Goal: Information Seeking & Learning: Learn about a topic

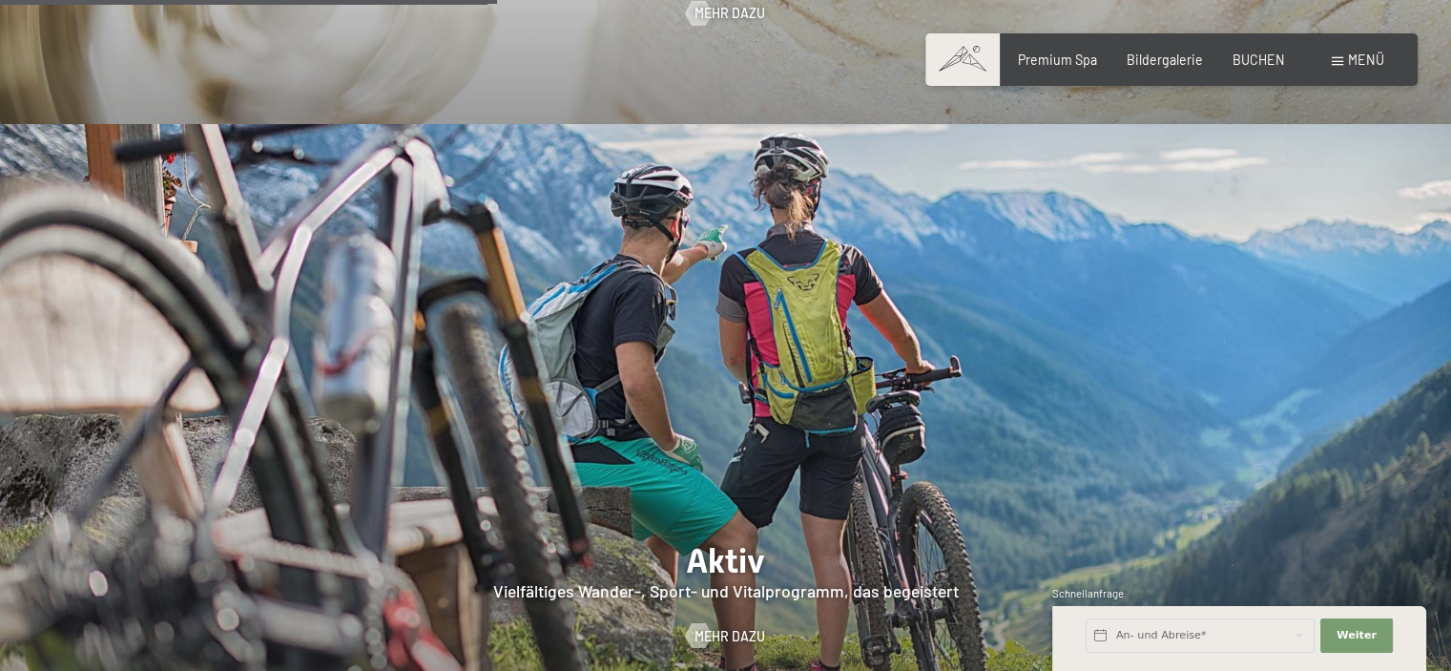
scroll to position [3531, 0]
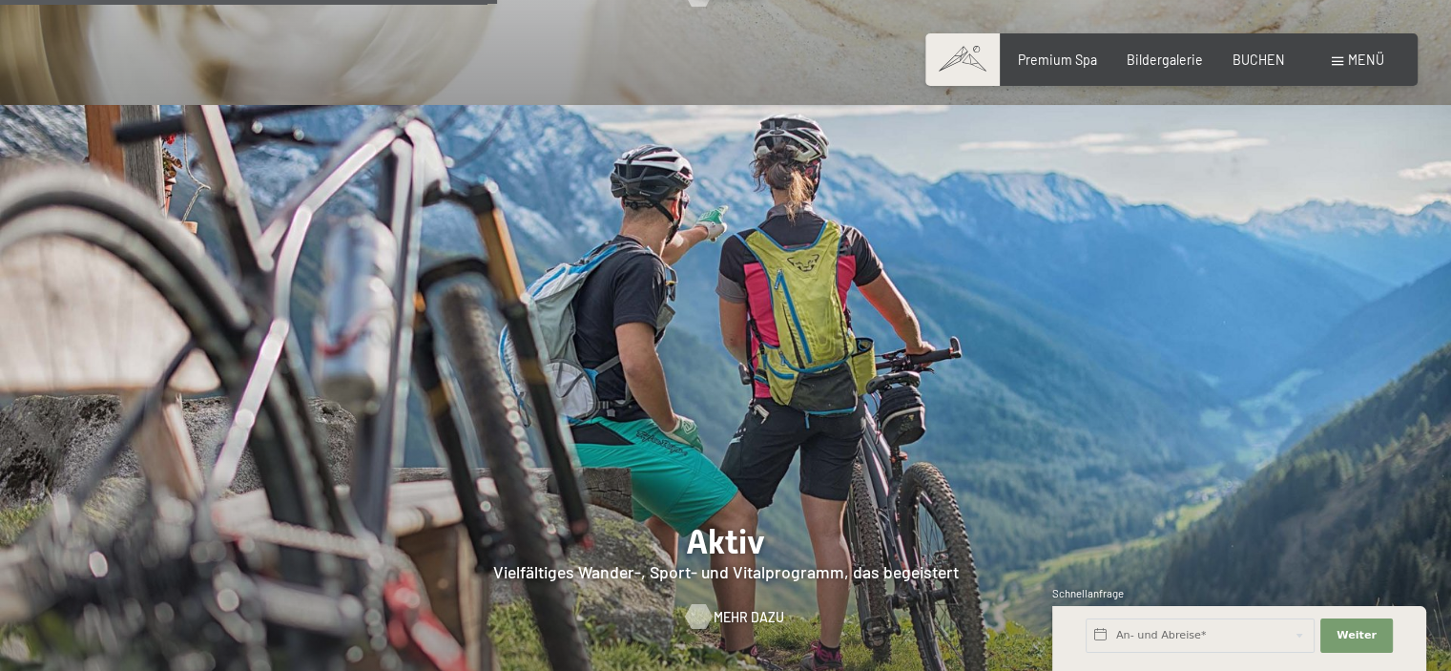
click at [720, 607] on span "Mehr dazu" at bounding box center [749, 616] width 71 height 19
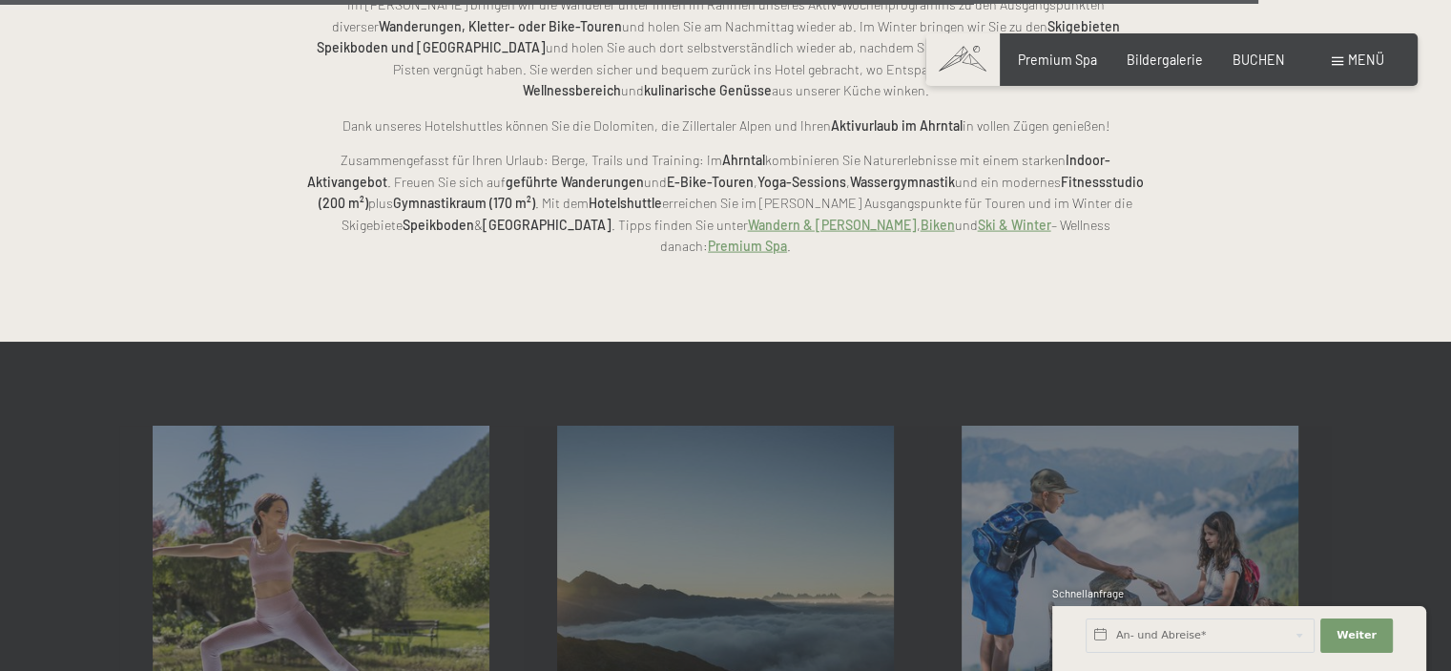
scroll to position [4199, 0]
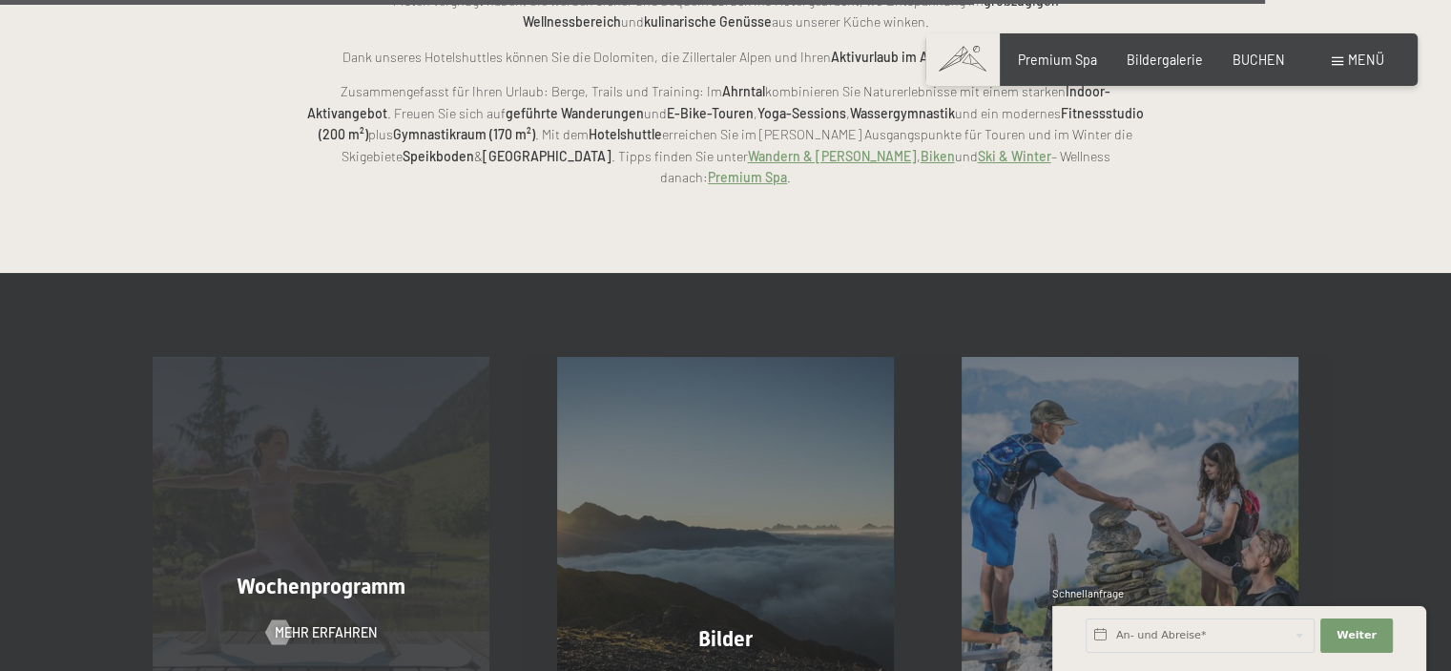
click at [365, 574] on span "Wochenprogramm" at bounding box center [321, 586] width 169 height 24
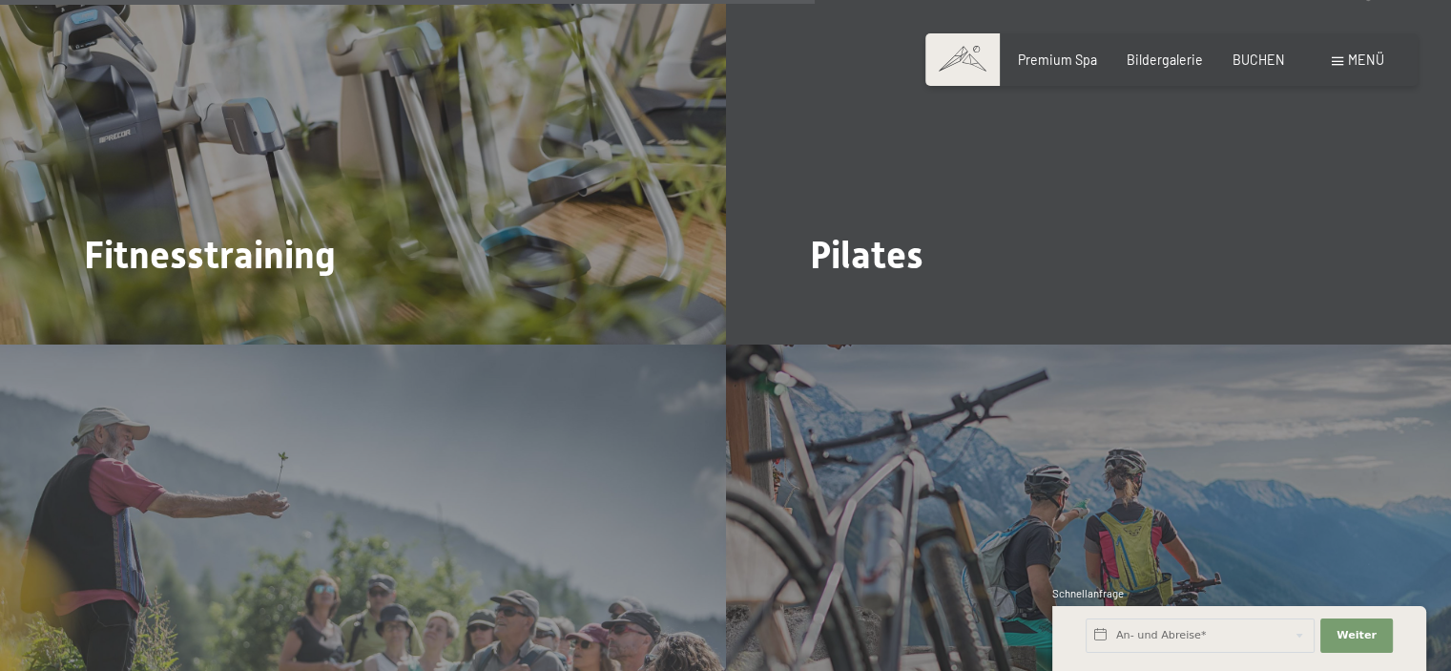
scroll to position [4008, 0]
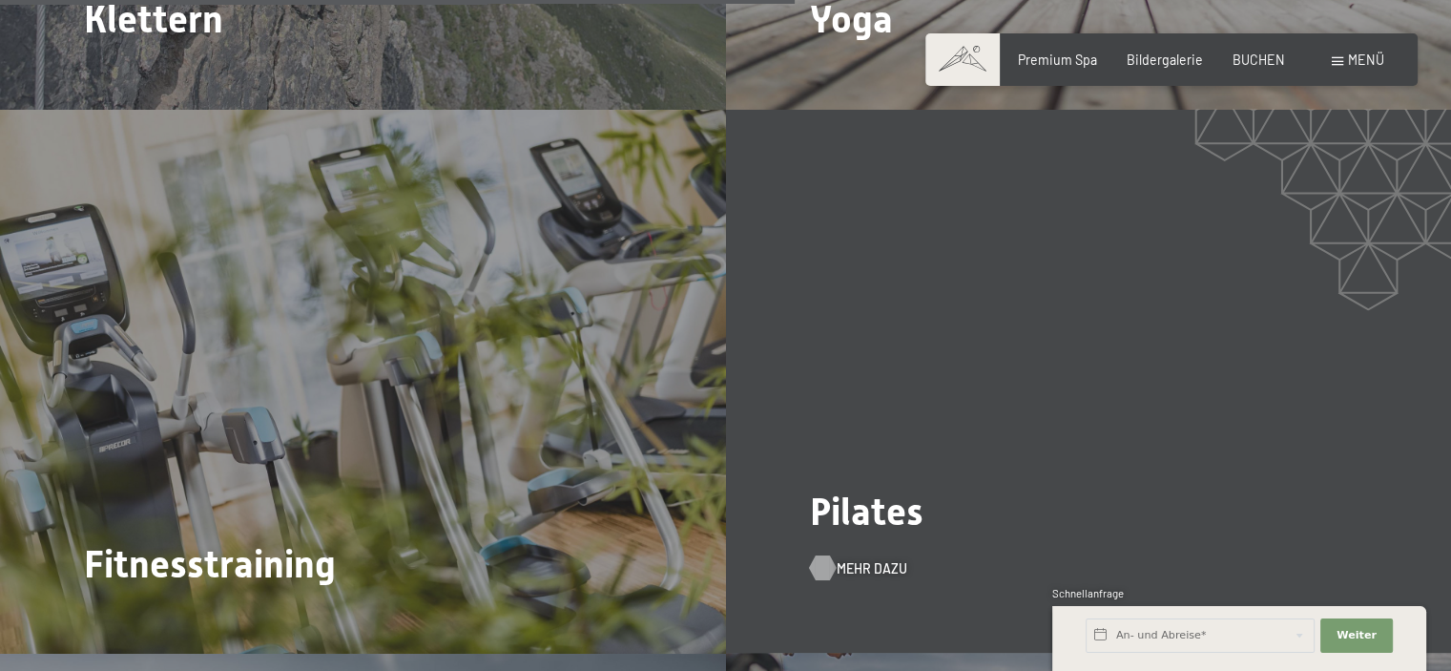
click at [872, 559] on span "Mehr dazu" at bounding box center [872, 568] width 71 height 19
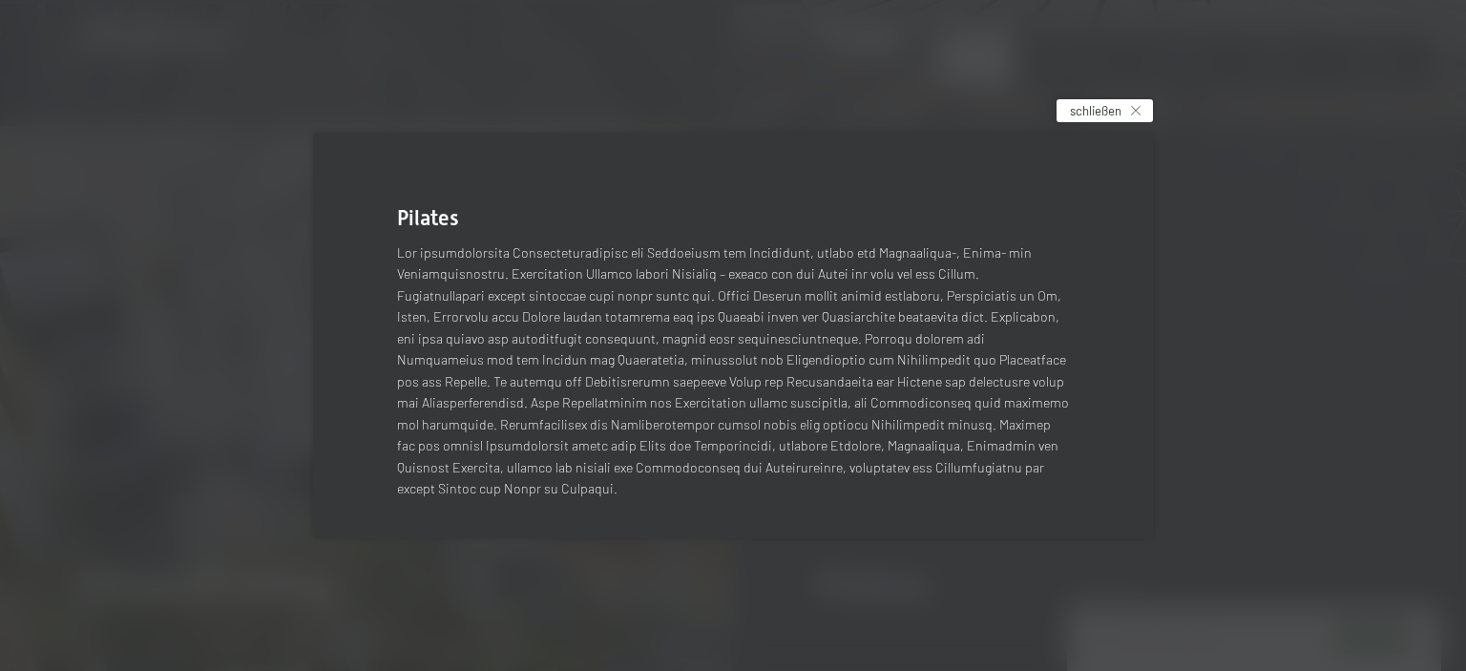
click at [1131, 116] on div "schließen" at bounding box center [1104, 110] width 96 height 23
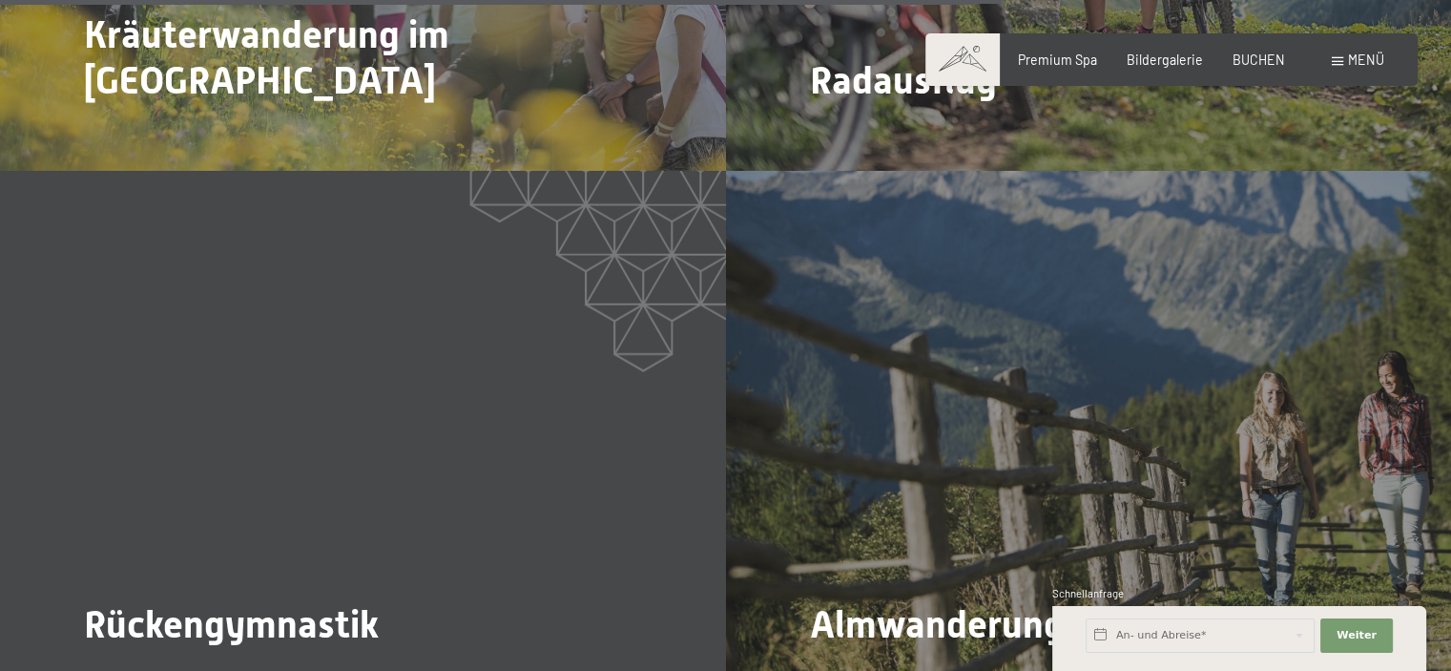
scroll to position [5057, 0]
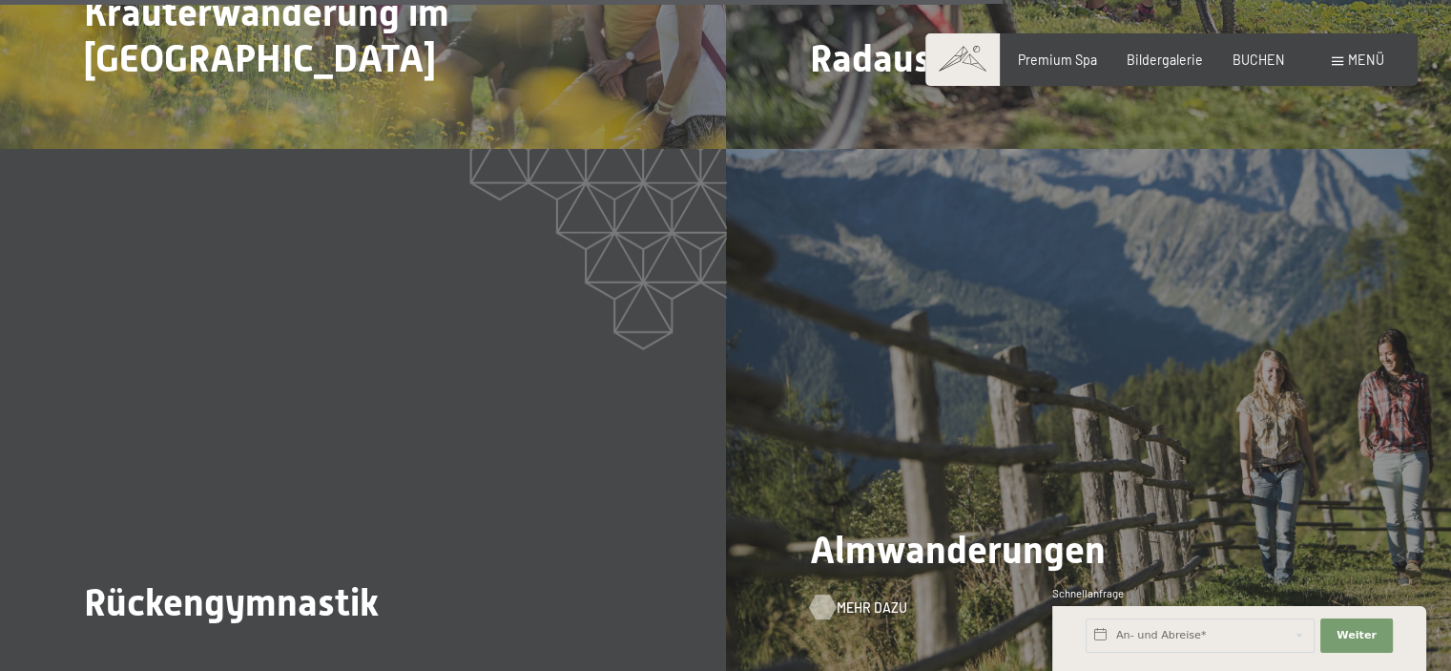
click at [823, 595] on div at bounding box center [822, 607] width 14 height 25
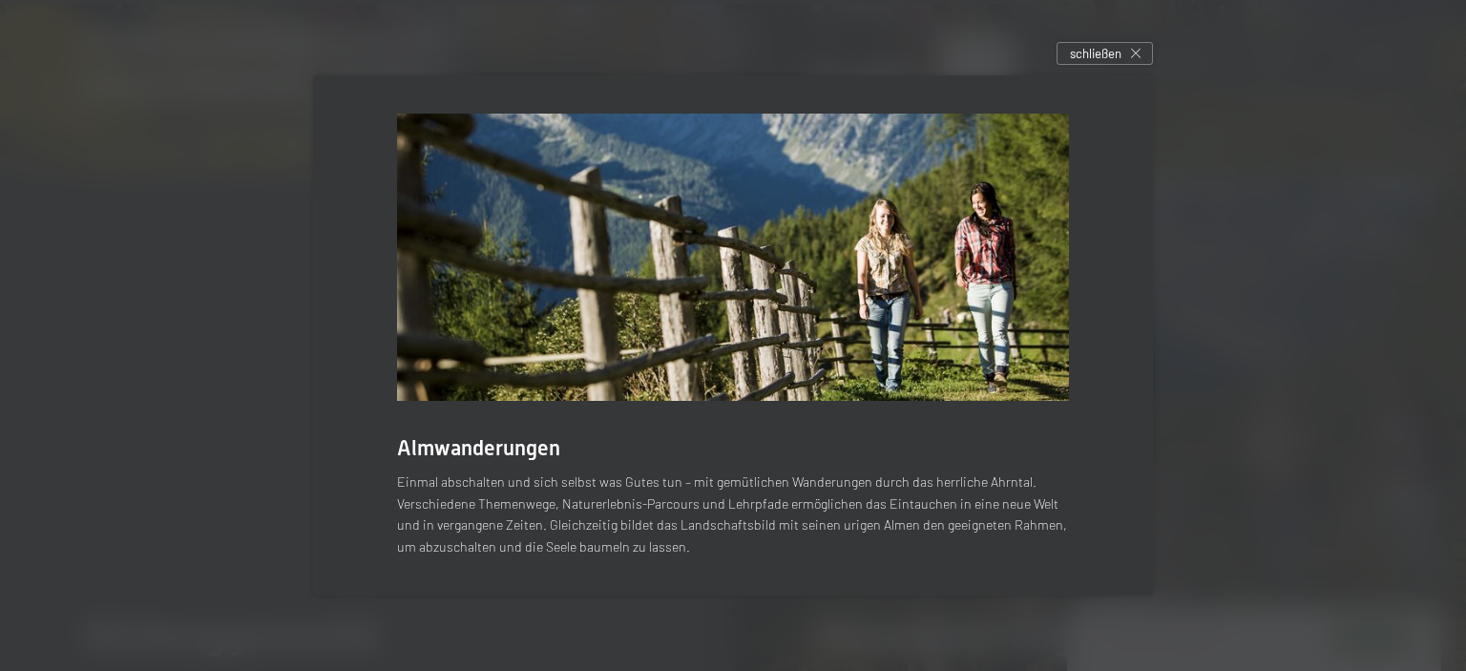
click at [1130, 42] on div "schließen" at bounding box center [1104, 53] width 96 height 23
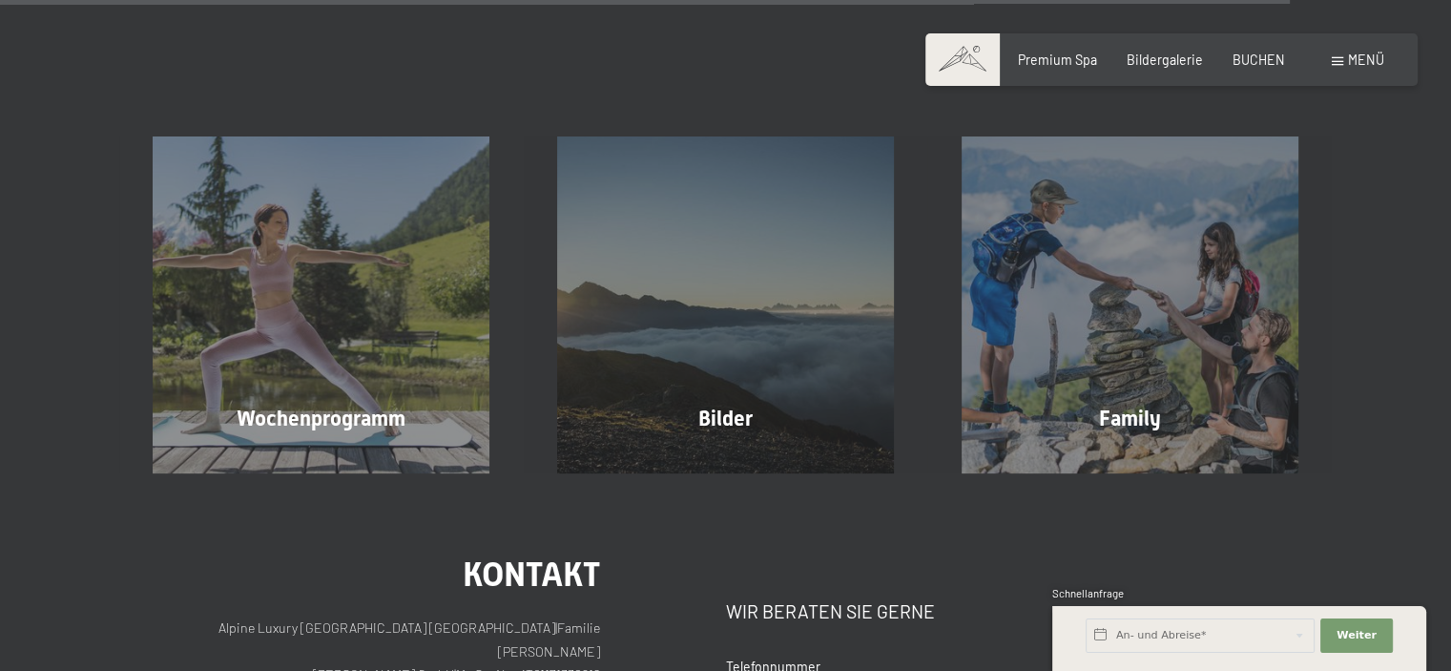
scroll to position [6584, 0]
